Goal: Task Accomplishment & Management: Use online tool/utility

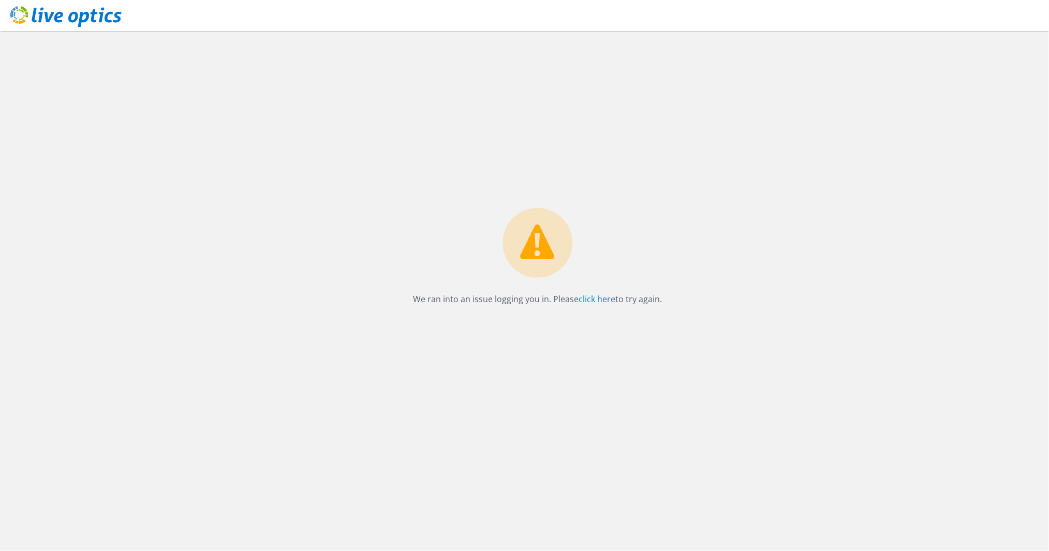
click at [23, 17] on use at bounding box center [65, 16] width 111 height 21
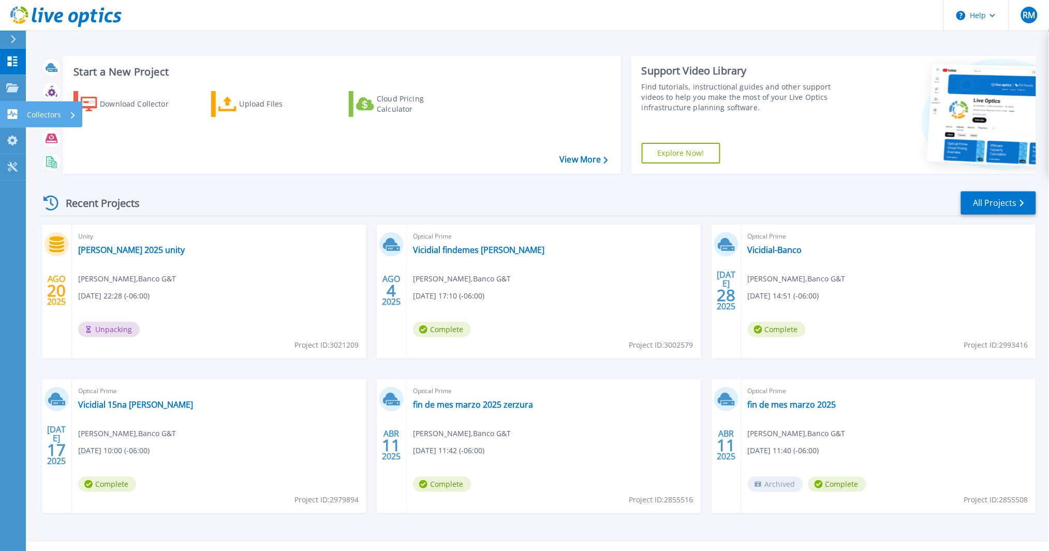
click at [53, 114] on p "Collectors" at bounding box center [44, 114] width 34 height 27
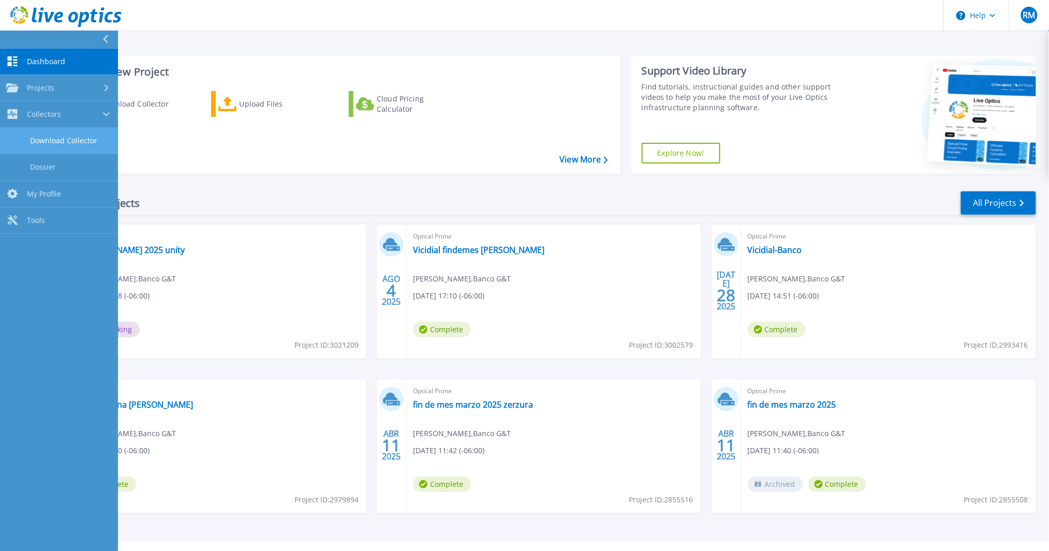
click at [52, 132] on link "Download Collector" at bounding box center [59, 141] width 118 height 26
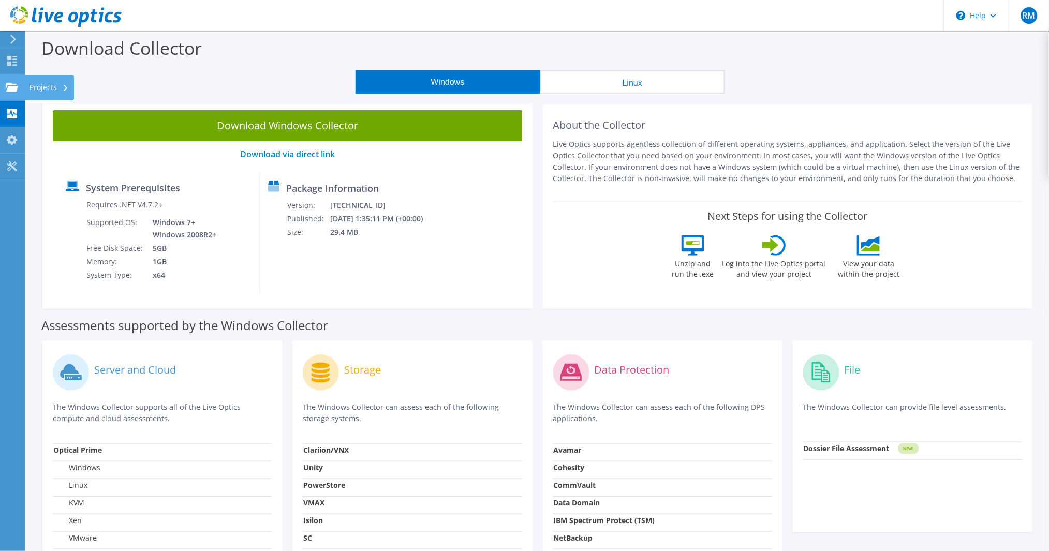
click at [17, 86] on use at bounding box center [12, 86] width 12 height 9
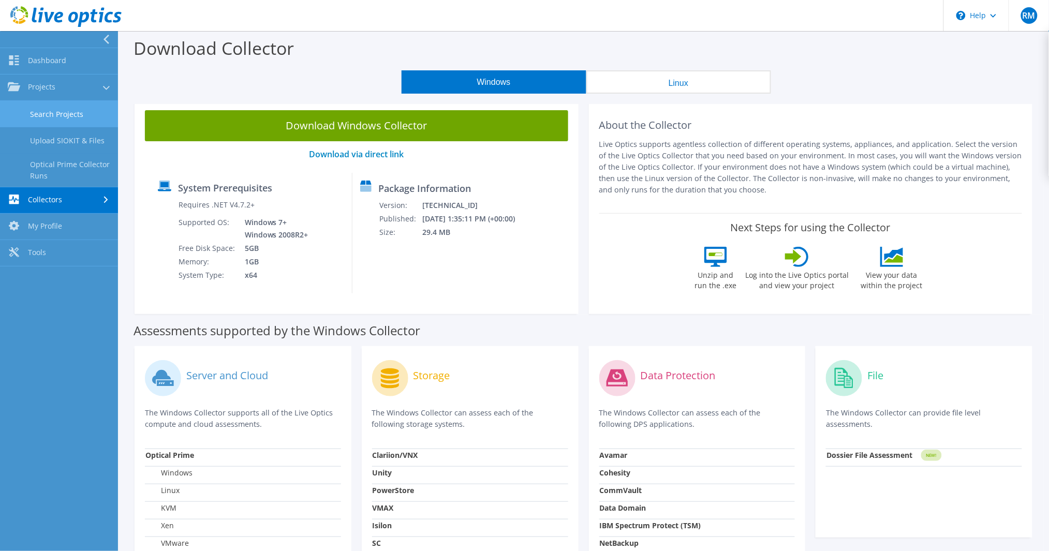
click at [50, 116] on link "Search Projects" at bounding box center [59, 114] width 118 height 26
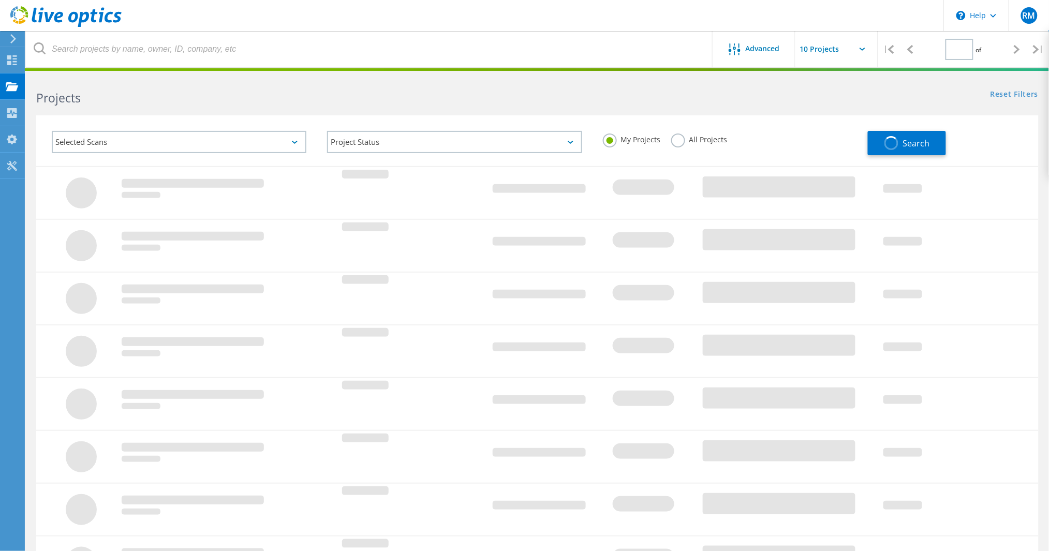
type input "1"
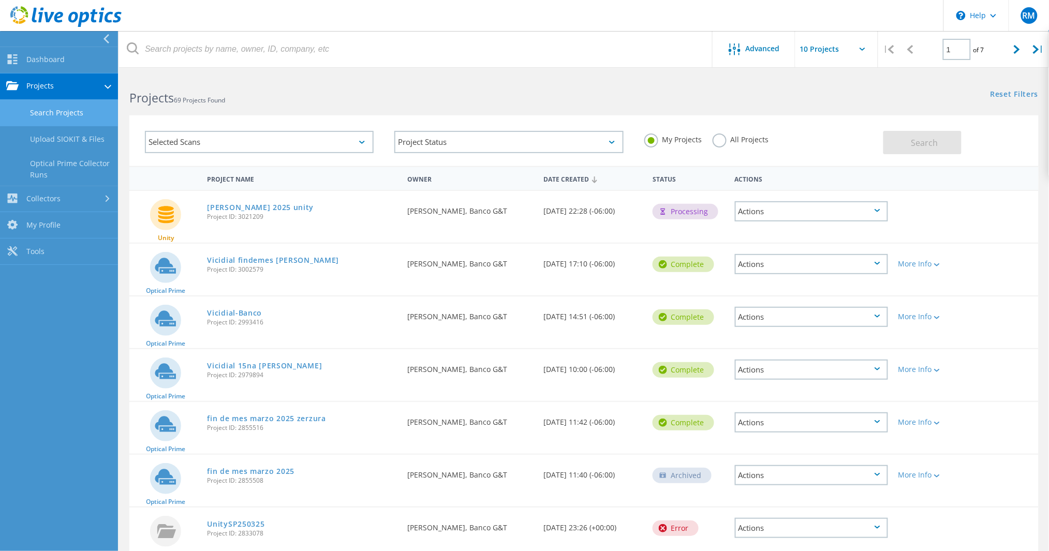
click at [40, 115] on link "Search Projects" at bounding box center [59, 113] width 118 height 26
click at [46, 132] on link "Upload SIOKIT & Files" at bounding box center [59, 139] width 118 height 26
click at [53, 137] on link "Upload SIOKIT & Files" at bounding box center [59, 139] width 118 height 26
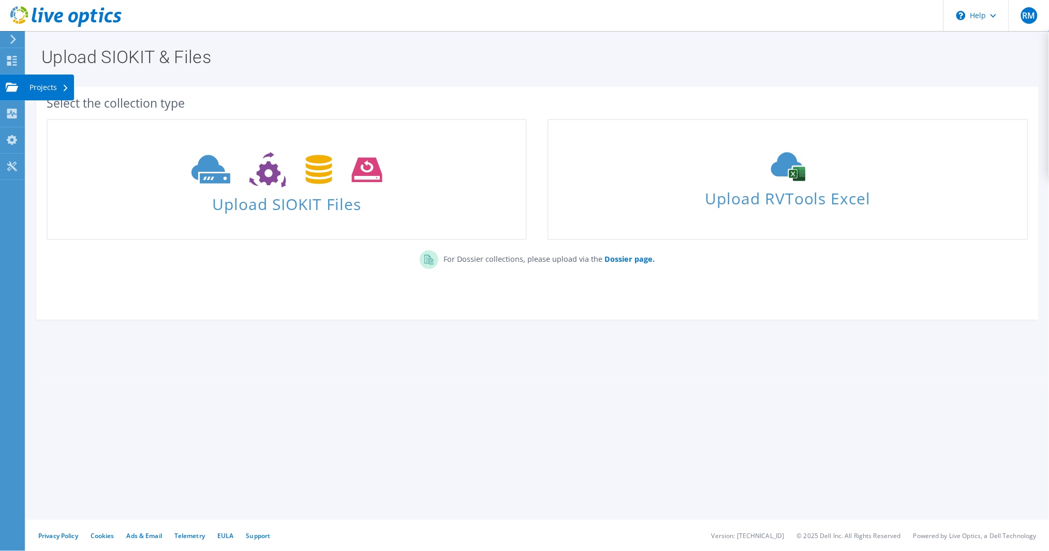
click at [10, 88] on use at bounding box center [12, 86] width 12 height 9
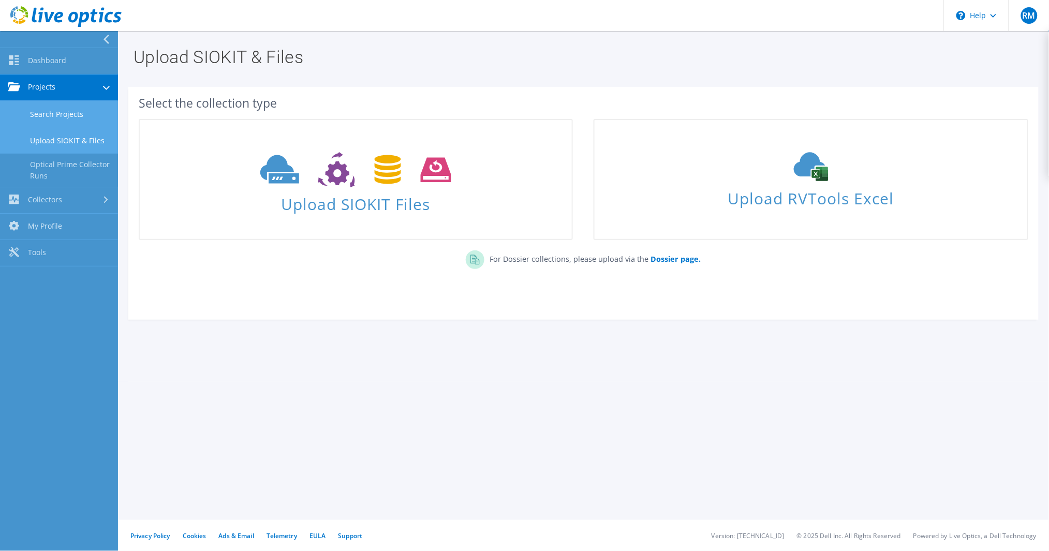
click at [44, 118] on link "Search Projects" at bounding box center [59, 114] width 118 height 26
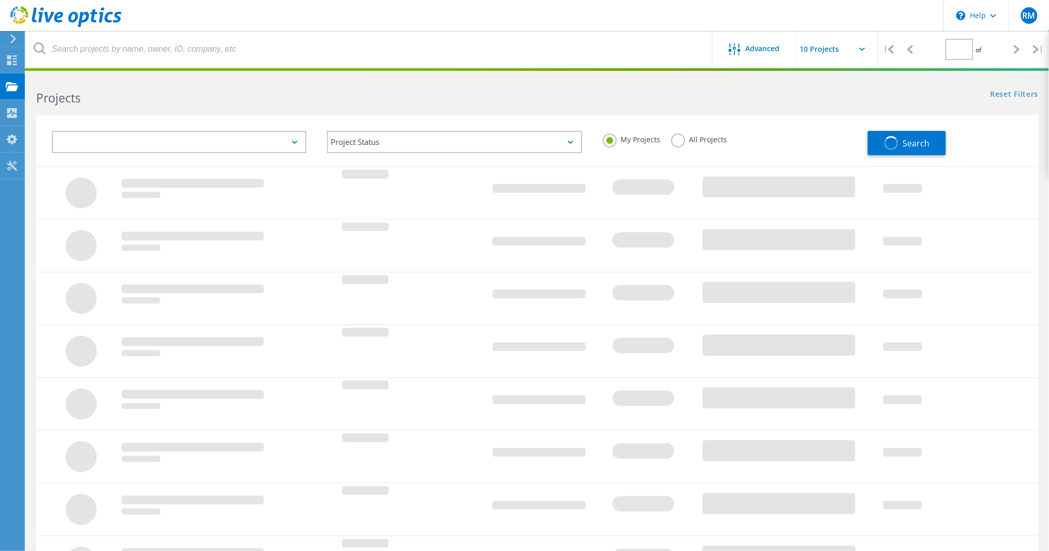
type input "1"
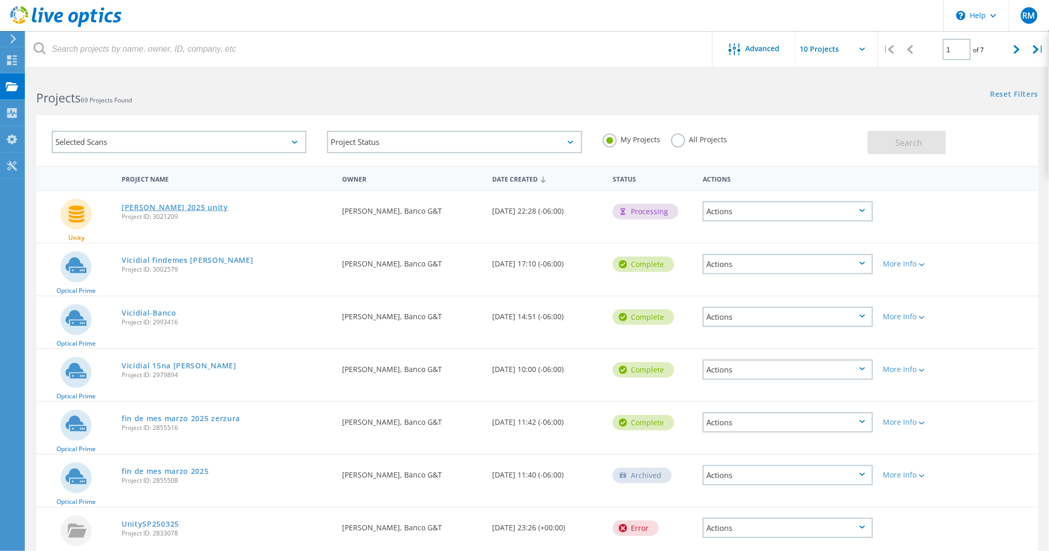
click at [172, 206] on link "[PERSON_NAME] 2025 unity" at bounding box center [175, 207] width 107 height 7
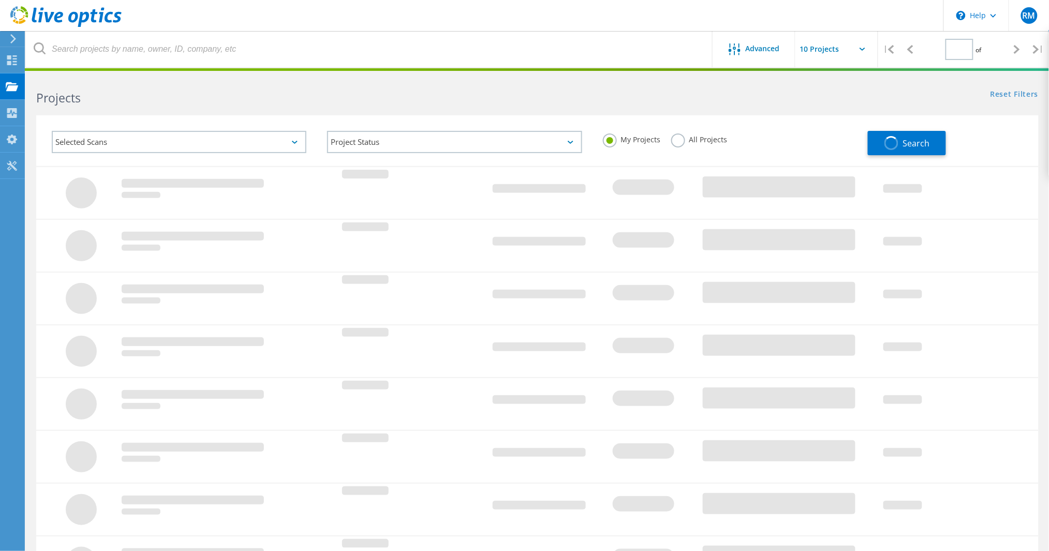
type input "1"
